Goal: Transaction & Acquisition: Purchase product/service

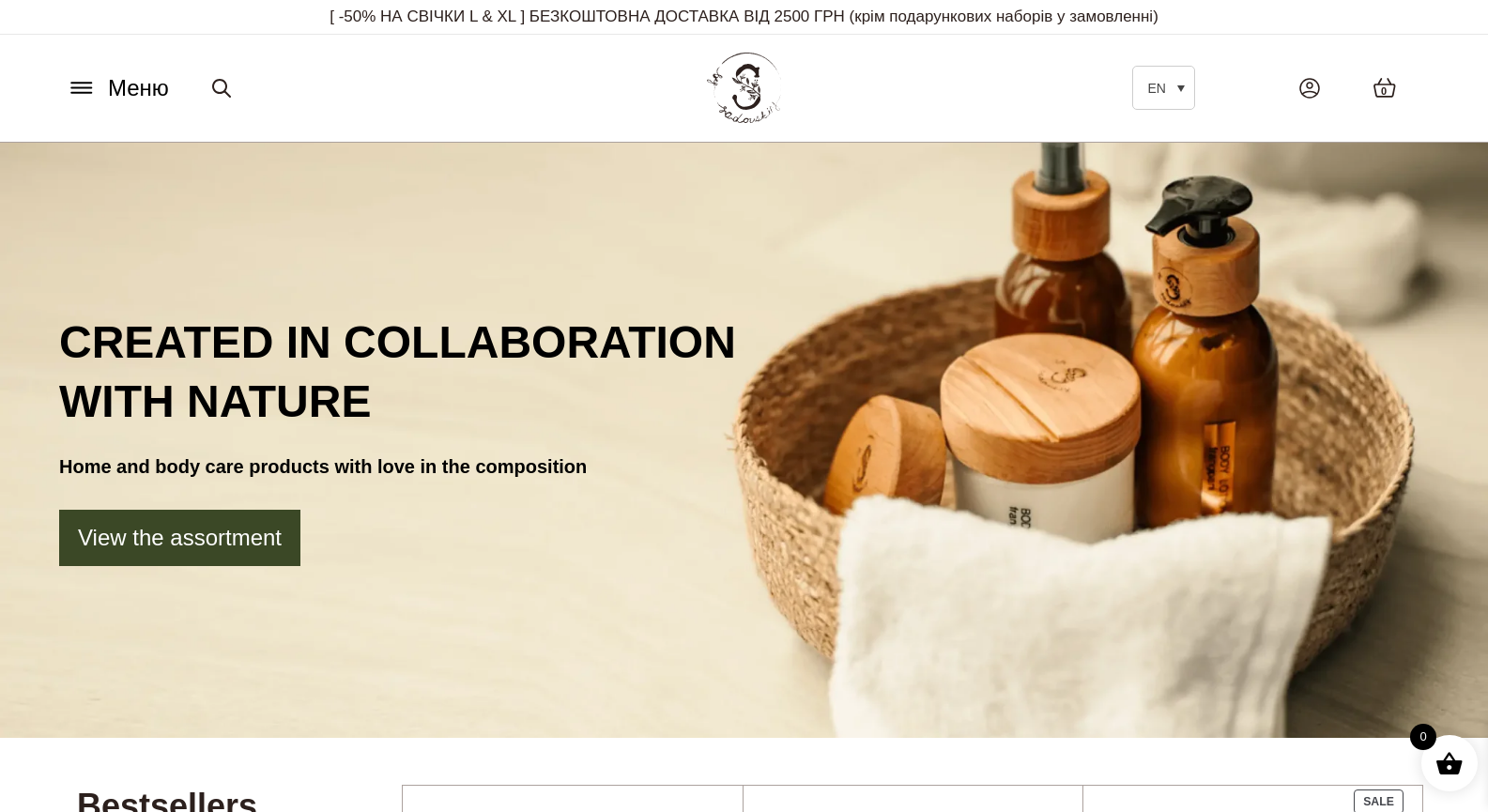
click at [88, 84] on icon at bounding box center [81, 88] width 30 height 20
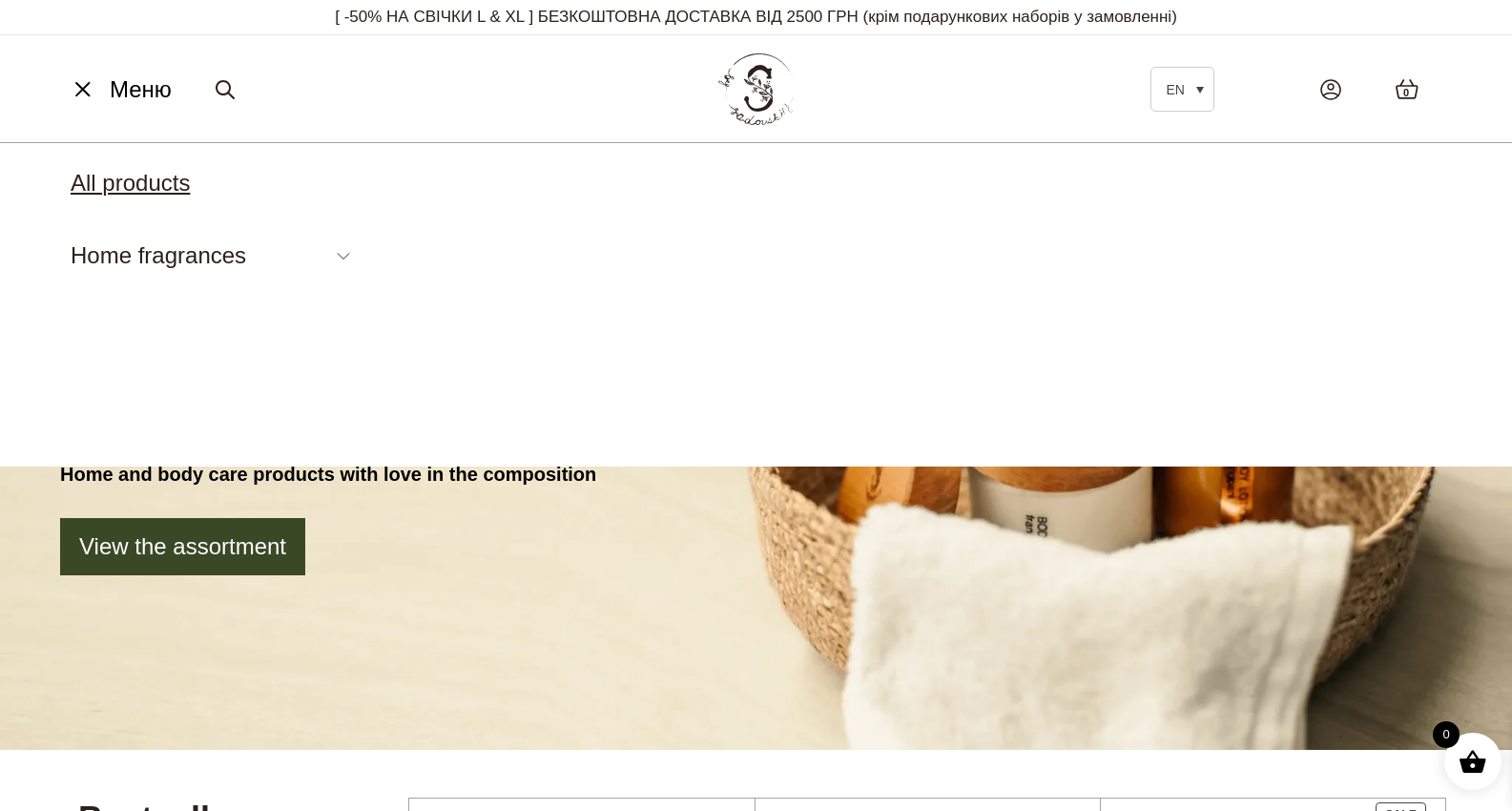
click at [158, 177] on link "All products" at bounding box center [130, 183] width 119 height 26
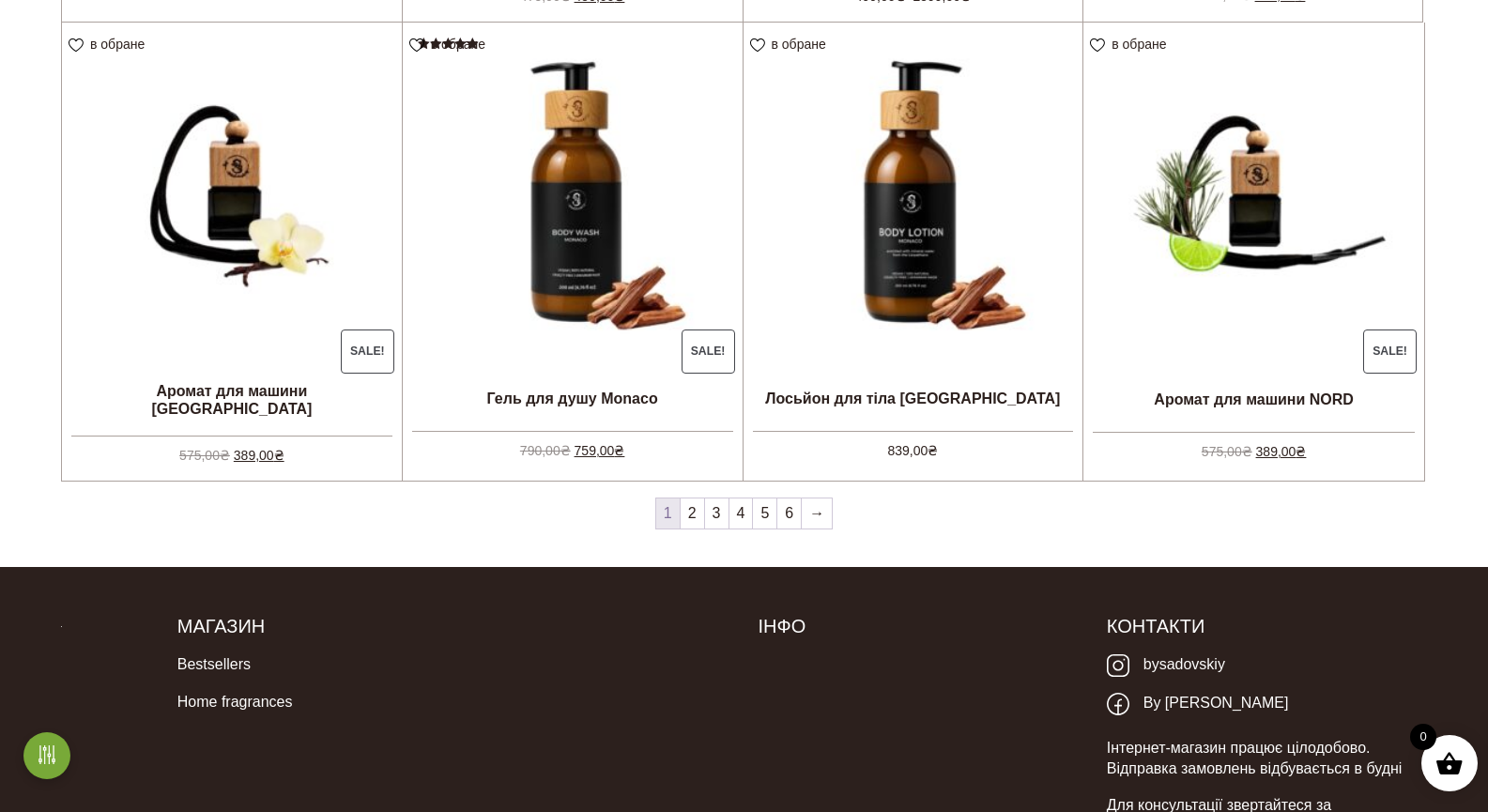
scroll to position [1651, 0]
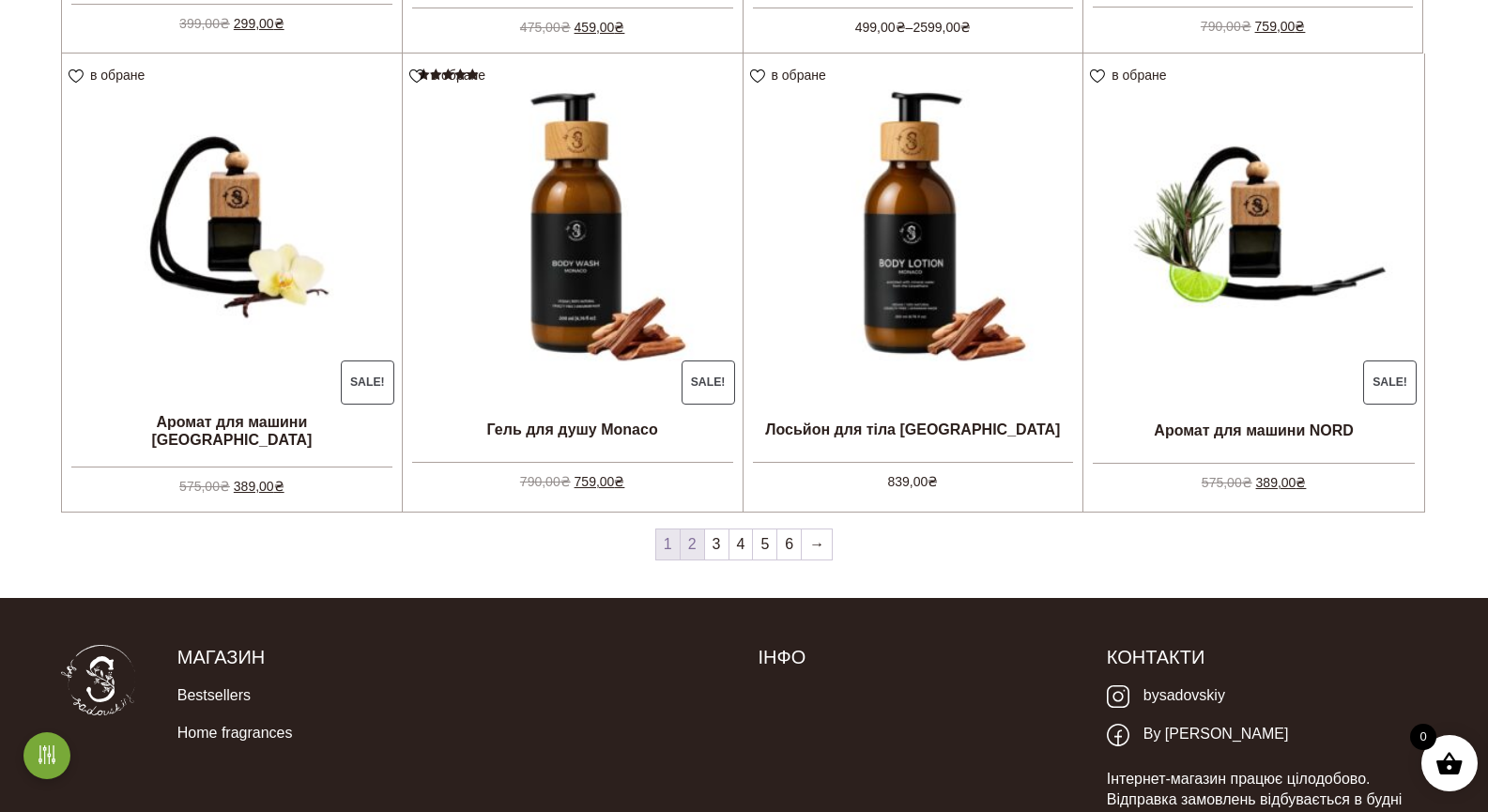
click at [697, 552] on link "2" at bounding box center [693, 545] width 24 height 30
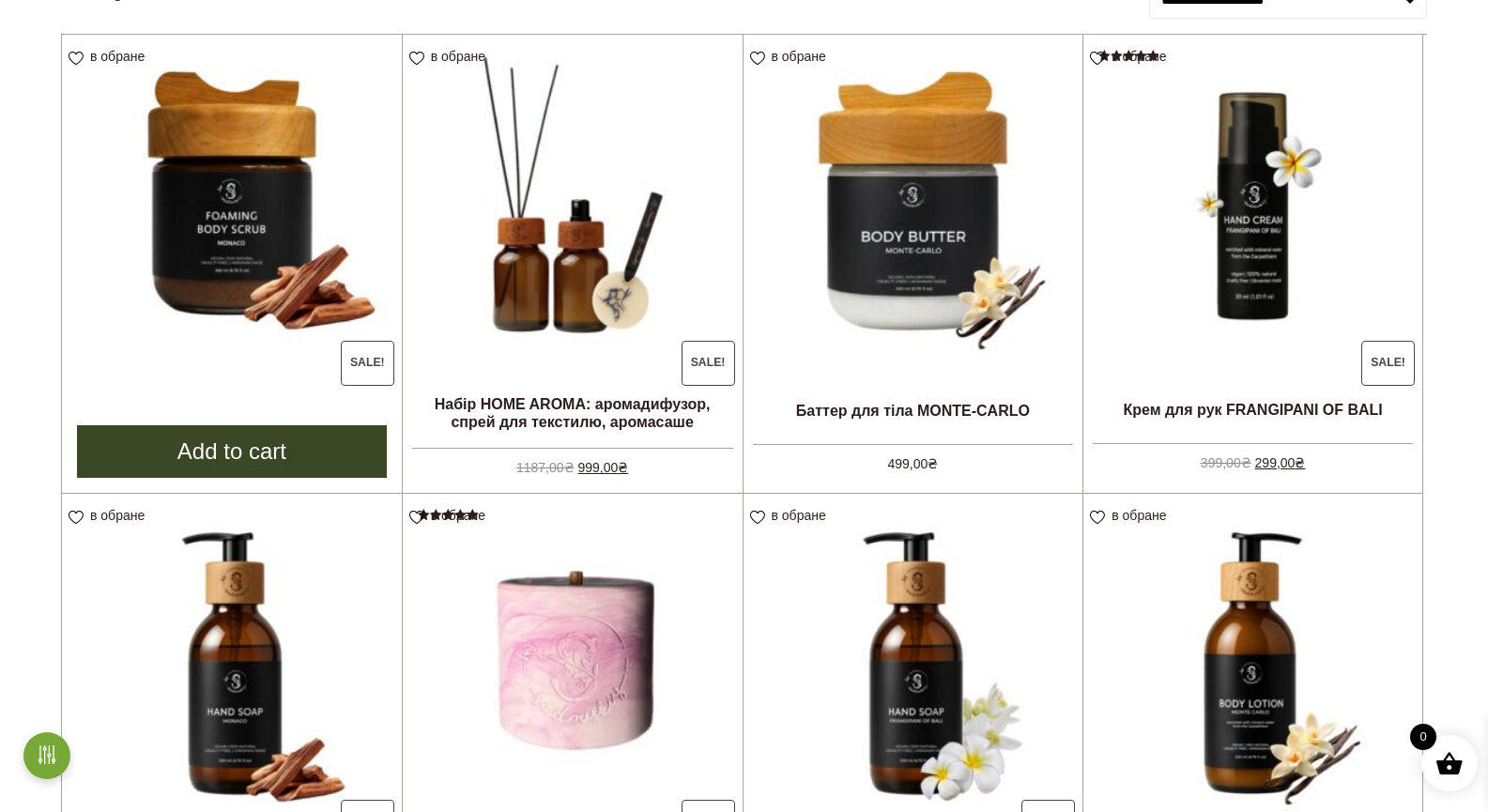
scroll to position [294, 0]
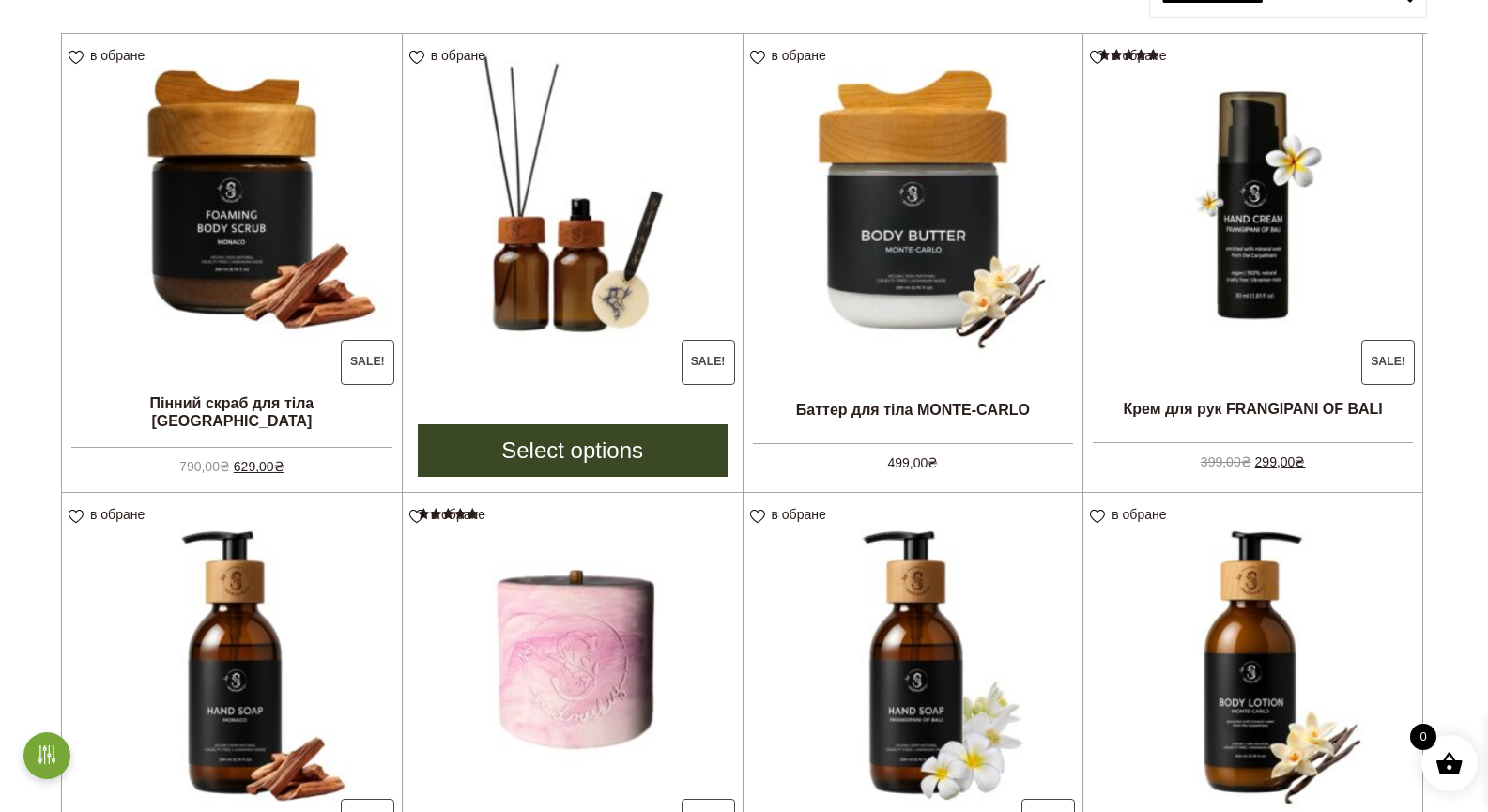
click at [573, 247] on img at bounding box center [572, 204] width 340 height 340
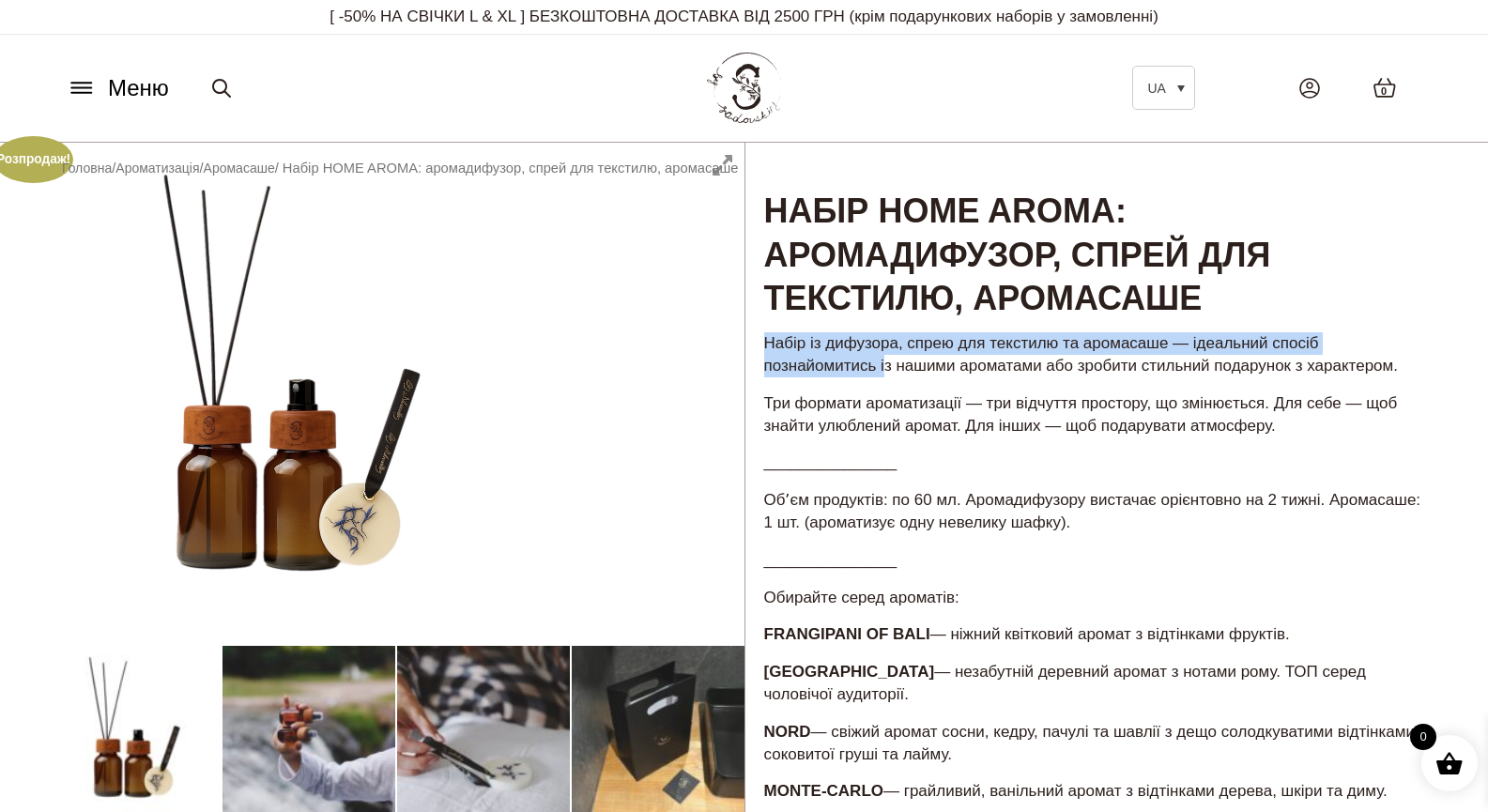
drag, startPoint x: 769, startPoint y: 340, endPoint x: 883, endPoint y: 366, distance: 116.9
click at [883, 366] on p "Набір із дифузора, спрею для текстилю та аромасаше — ідеальний спосіб познайоми…" at bounding box center [1093, 355] width 659 height 45
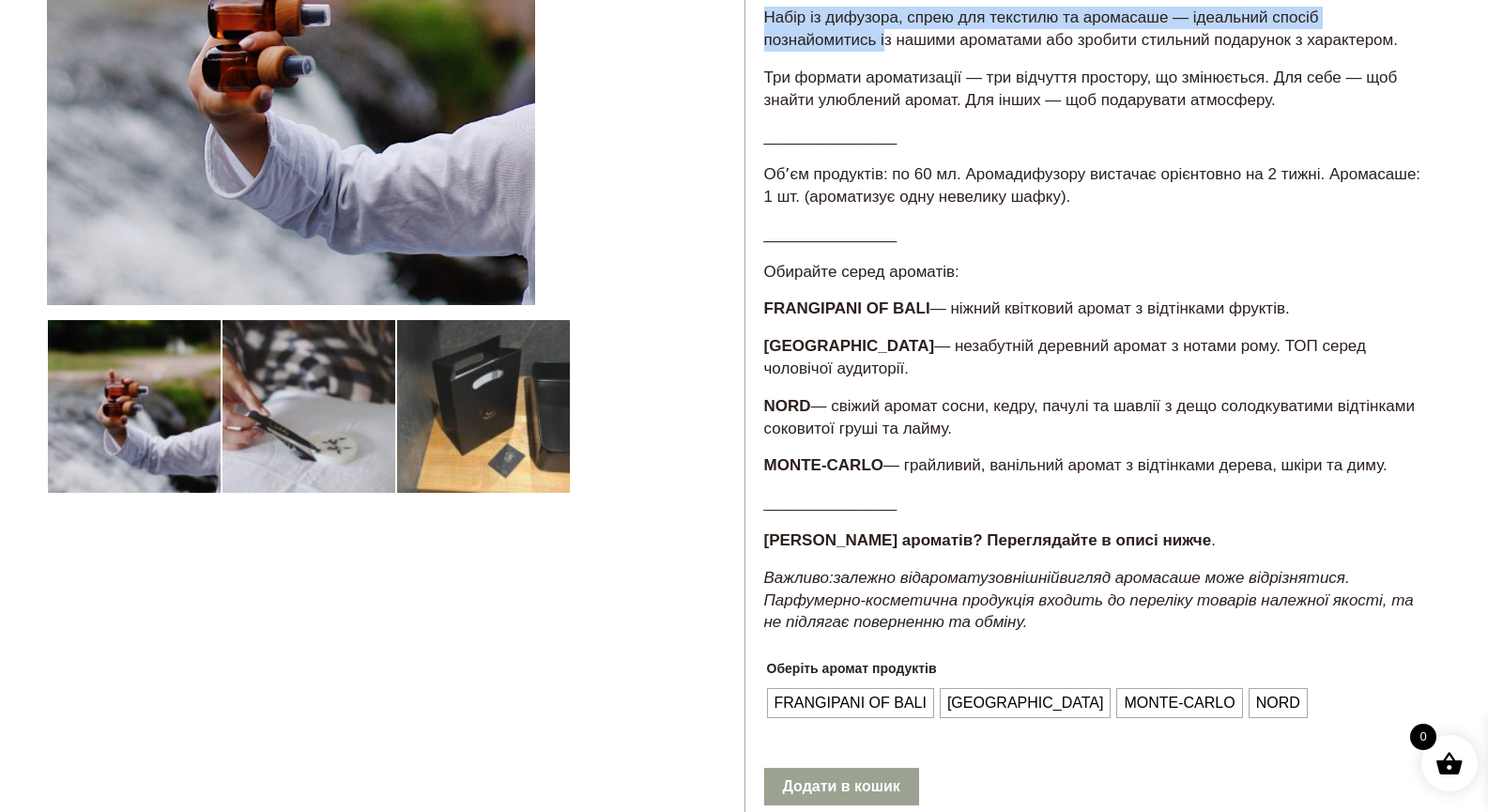
scroll to position [325, 0]
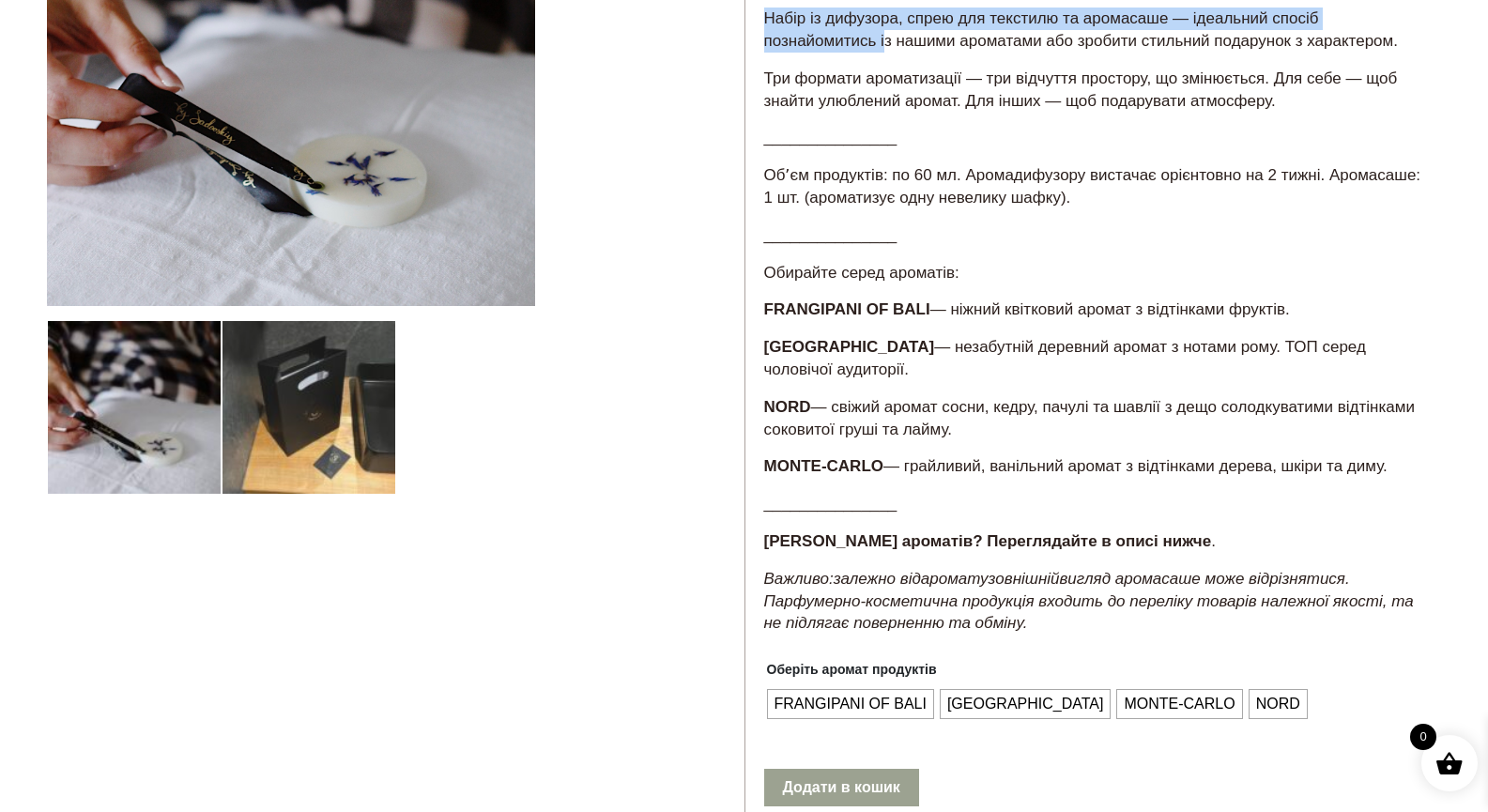
drag, startPoint x: 957, startPoint y: 402, endPoint x: 767, endPoint y: 377, distance: 191.6
click at [767, 397] on p "NORD — свіжий аромат сосни, кедру, пачулі та шавлії з дещо солодкуватими відтін…" at bounding box center [1093, 419] width 659 height 45
click at [767, 398] on strong "NORD" at bounding box center [788, 406] width 47 height 18
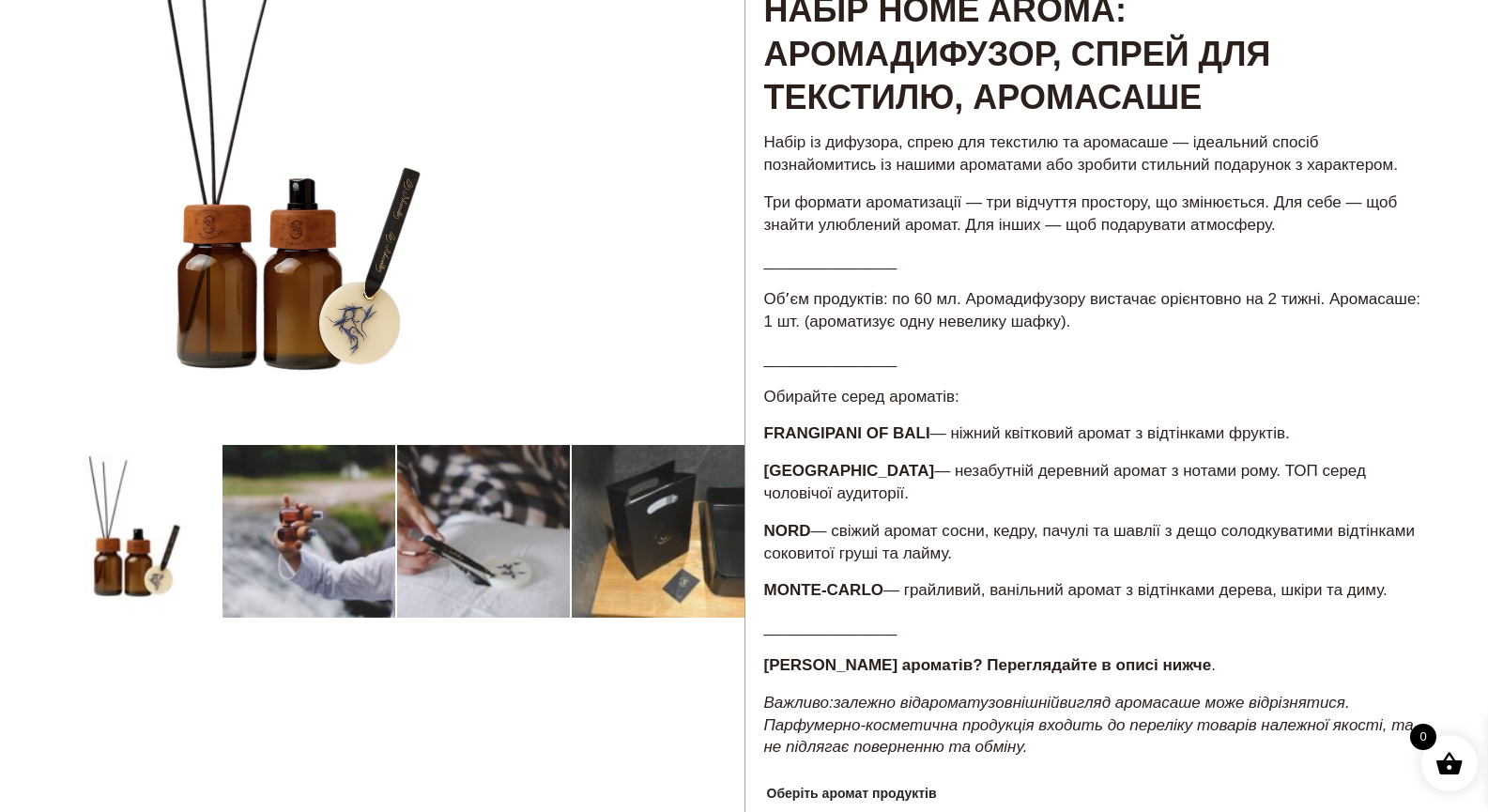
scroll to position [232, 0]
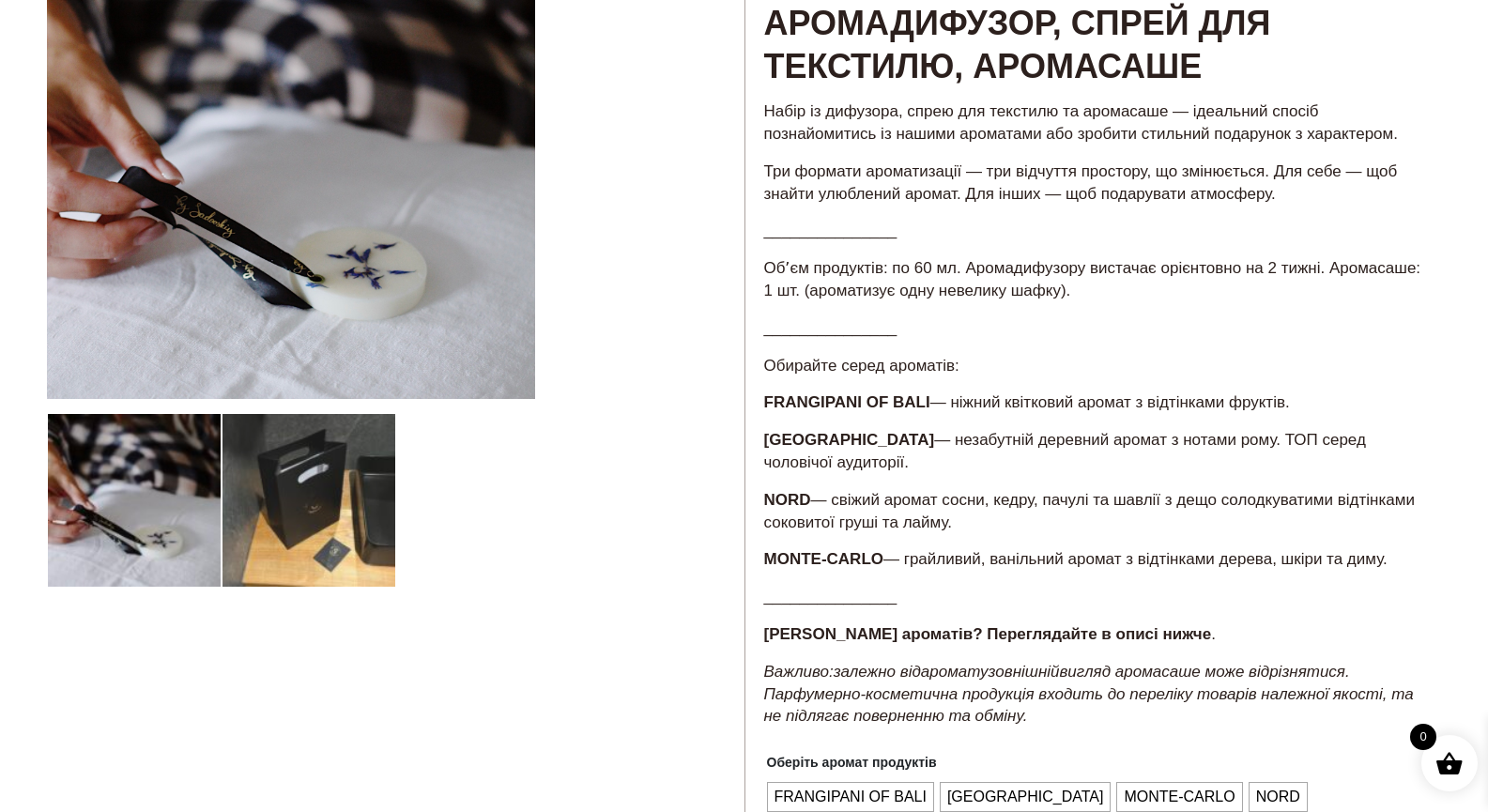
click at [849, 672] on em "вигляд аромасаше може відрізнятися. Парфумерно-косметична продукція входить до …" at bounding box center [1088, 694] width 649 height 63
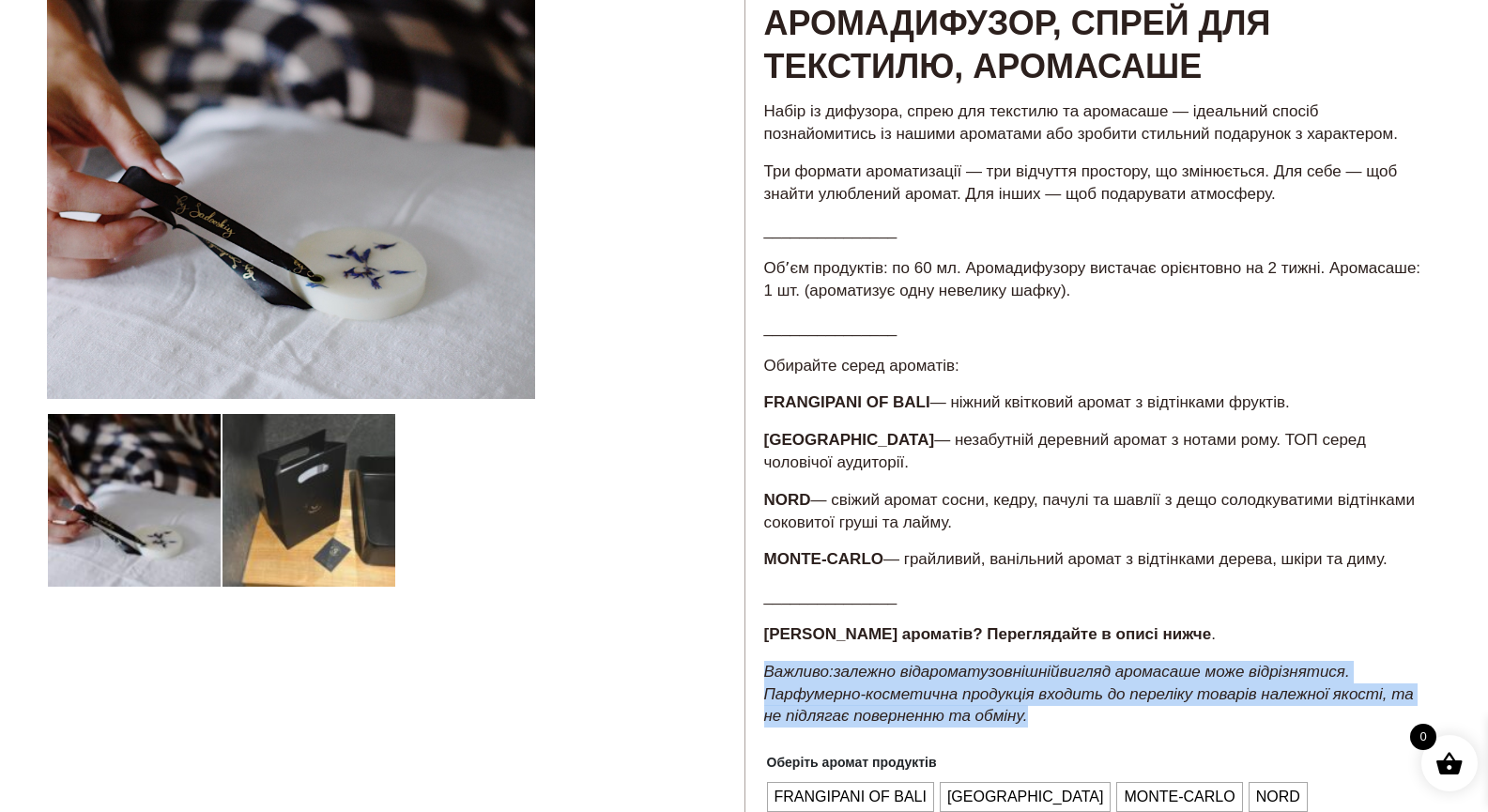
click at [849, 672] on em "вигляд аромасаше може відрізнятися. Парфумерно-косметична продукція входить до …" at bounding box center [1088, 694] width 649 height 63
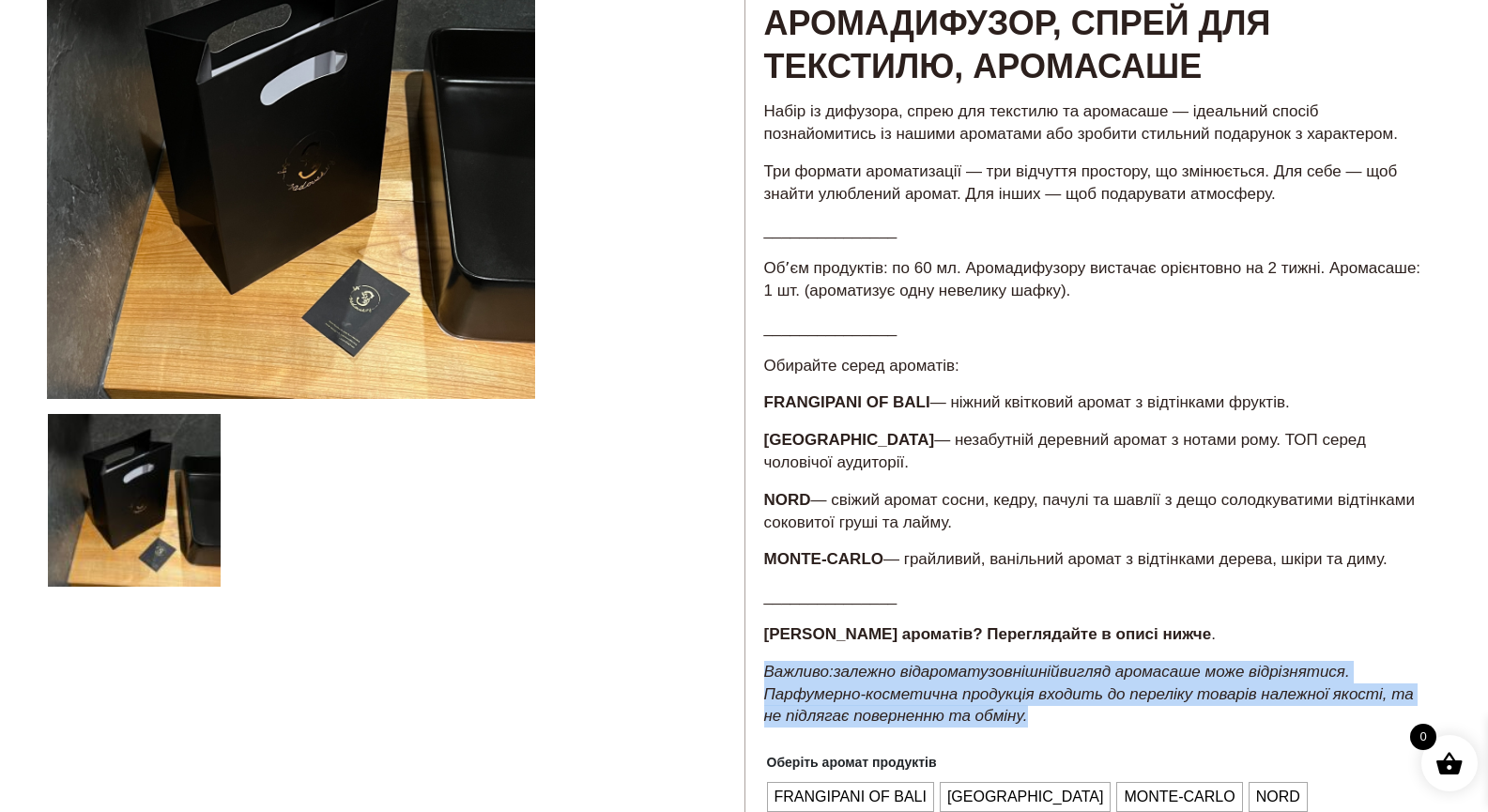
click at [849, 672] on em "вигляд аромасаше може відрізнятися. Парфумерно-косметична продукція входить до …" at bounding box center [1088, 694] width 649 height 63
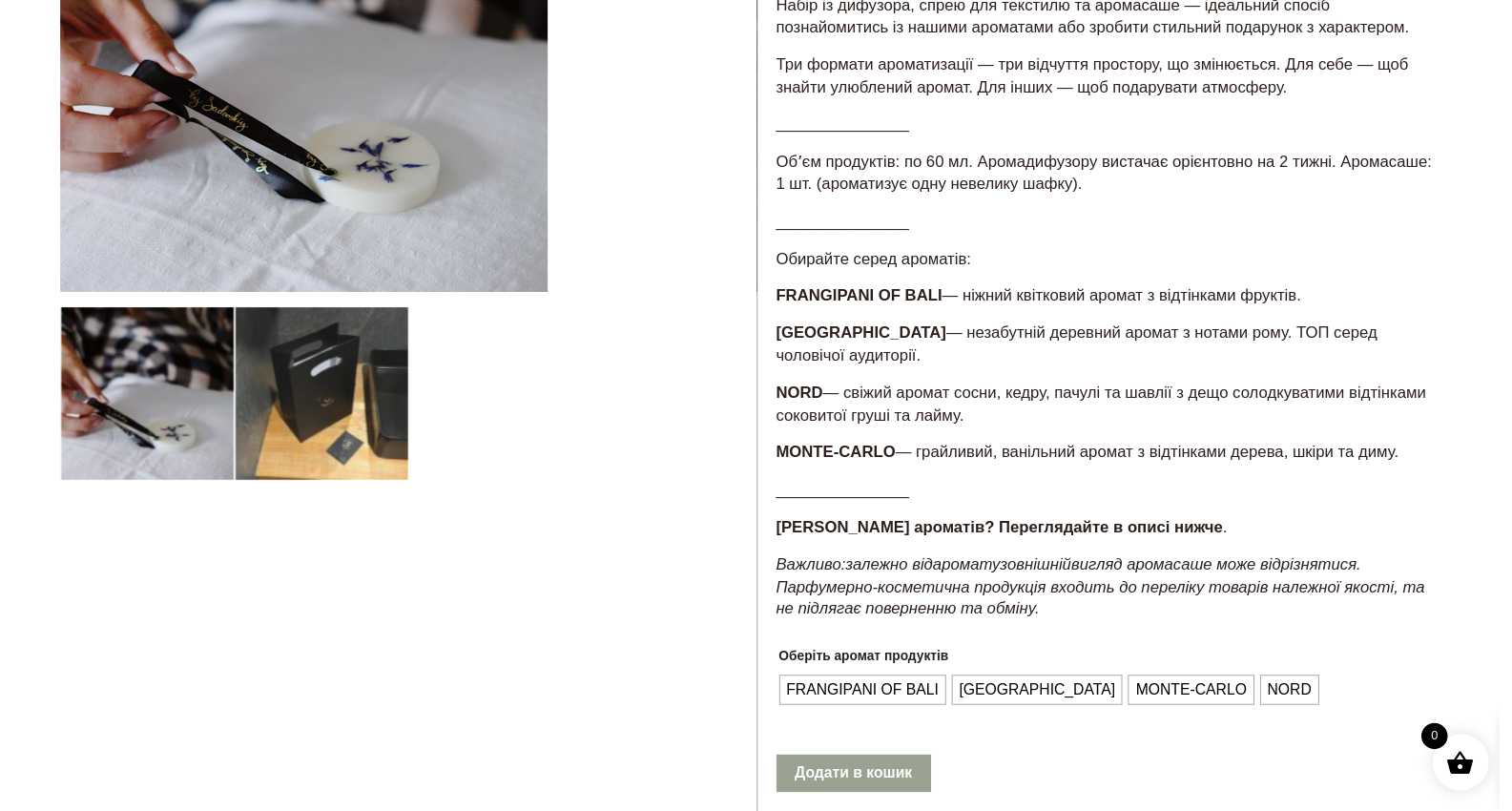
scroll to position [0, 0]
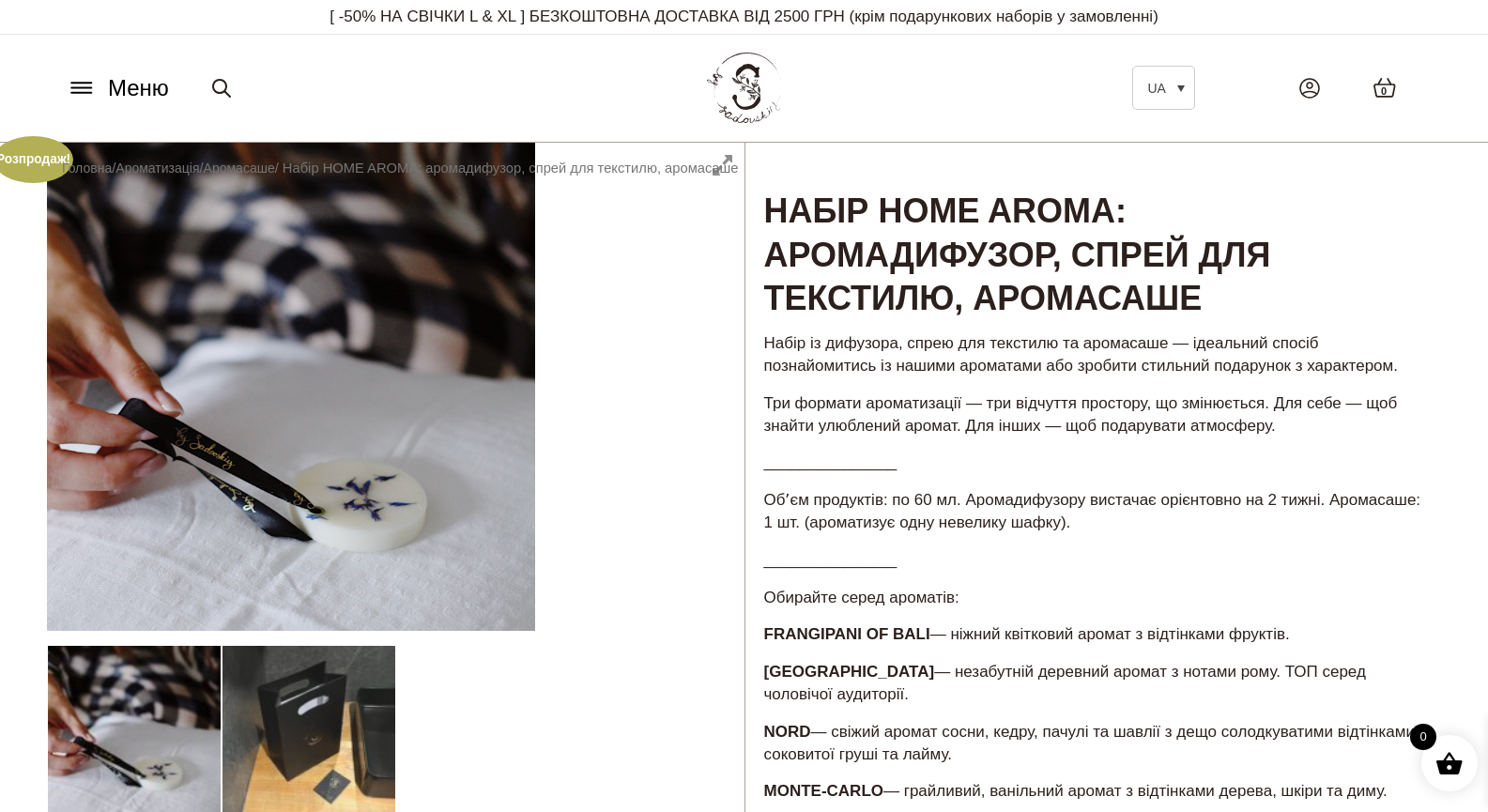
click at [80, 86] on icon at bounding box center [81, 88] width 30 height 20
